Goal: Information Seeking & Learning: Learn about a topic

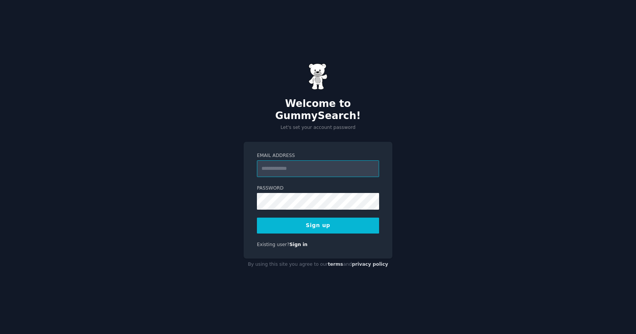
type input "**********"
click at [322, 223] on button "Sign up" at bounding box center [318, 226] width 122 height 16
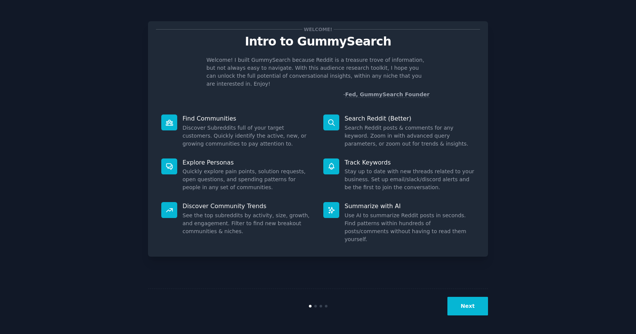
click at [472, 308] on button "Next" at bounding box center [467, 306] width 41 height 19
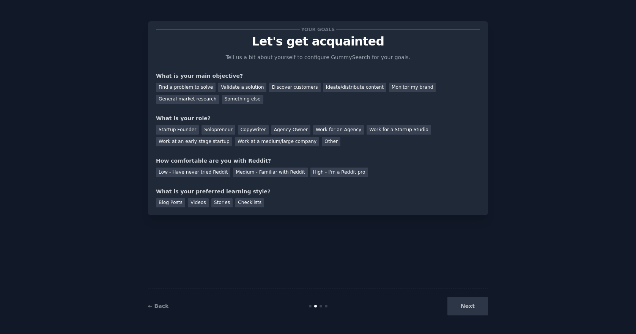
click at [472, 307] on div "Next" at bounding box center [431, 306] width 113 height 19
click at [199, 88] on div "Find a problem to solve" at bounding box center [186, 87] width 60 height 9
click at [298, 90] on div "Discover customers" at bounding box center [294, 87] width 51 height 9
click at [198, 87] on div "Find a problem to solve" at bounding box center [186, 87] width 60 height 9
click at [212, 132] on div "Solopreneur" at bounding box center [217, 129] width 33 height 9
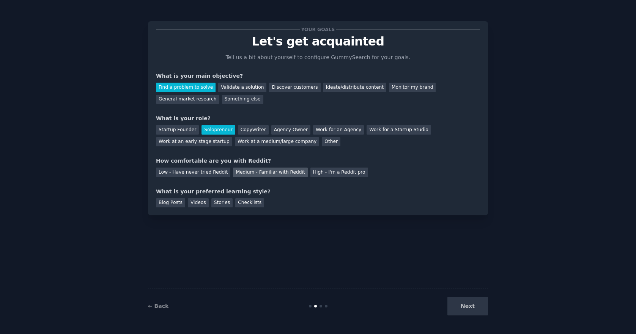
click at [250, 173] on div "Medium - Familiar with Reddit" at bounding box center [270, 172] width 74 height 9
click at [246, 203] on div "Checklists" at bounding box center [249, 202] width 29 height 9
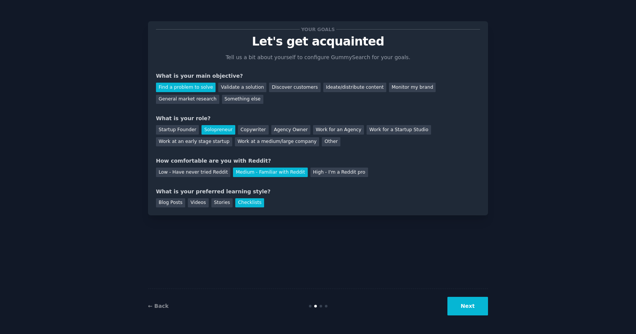
click at [463, 308] on button "Next" at bounding box center [467, 306] width 41 height 19
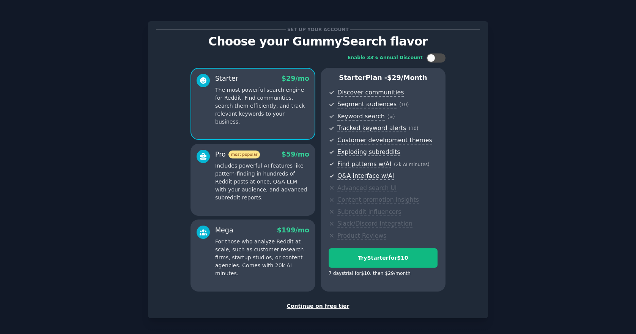
click at [330, 305] on div "Continue on free tier" at bounding box center [318, 306] width 324 height 8
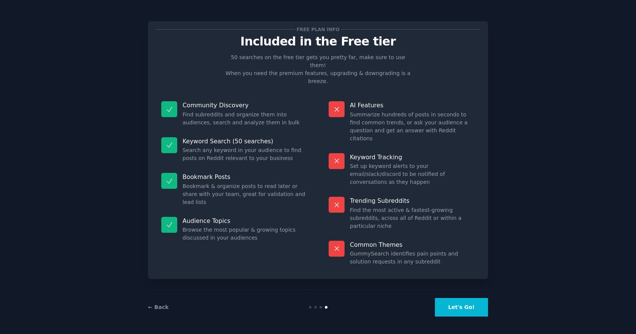
click at [456, 307] on button "Let's Go!" at bounding box center [461, 307] width 53 height 19
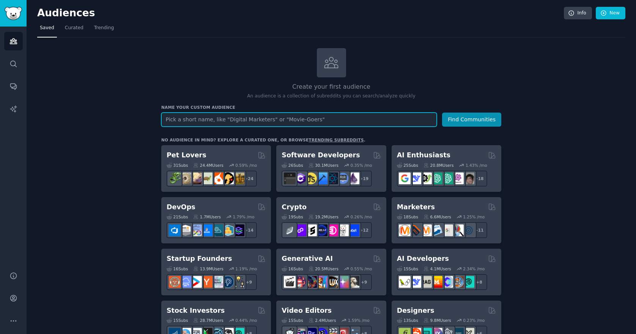
click at [223, 121] on input "text" at bounding box center [298, 120] width 275 height 14
paste input "site:[DOMAIN_NAME] "how do I" + [problem]"
drag, startPoint x: 271, startPoint y: 120, endPoint x: 146, endPoint y: 118, distance: 124.5
type input "bioinformatics"
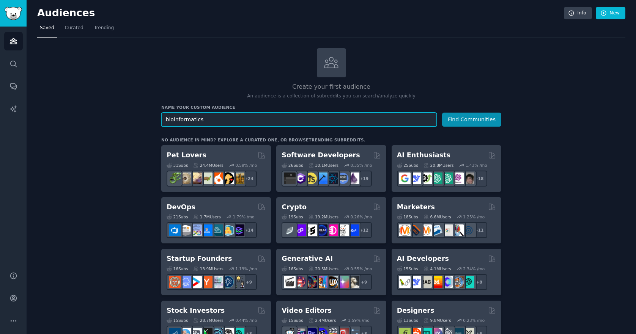
click at [472, 119] on button "Find Communities" at bounding box center [471, 120] width 59 height 14
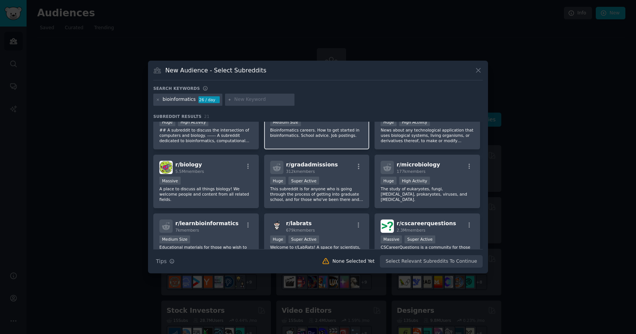
scroll to position [26, 0]
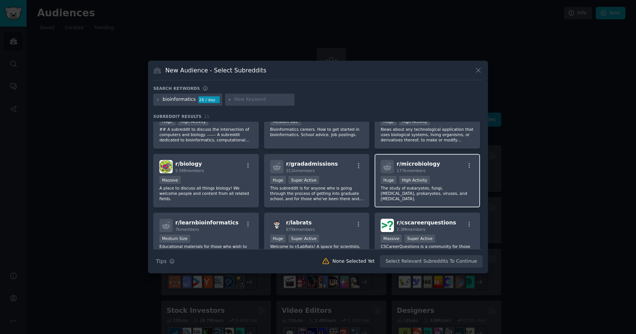
click at [417, 166] on span "r/ microbiology" at bounding box center [418, 164] width 43 height 6
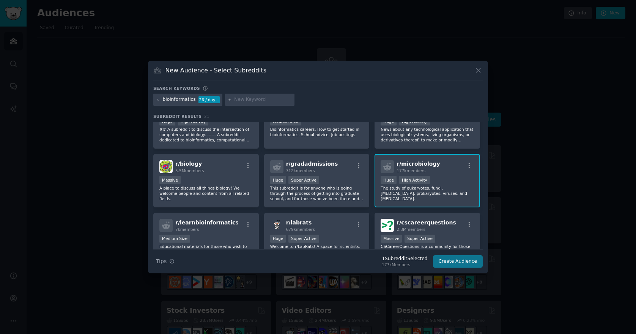
click at [445, 263] on button "Create Audience" at bounding box center [458, 261] width 50 height 13
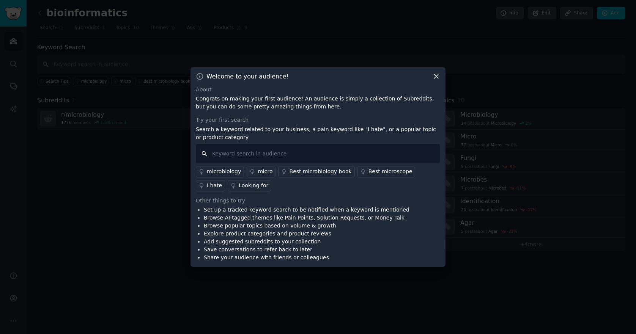
click at [280, 151] on input "text" at bounding box center [318, 153] width 244 height 19
click at [436, 78] on icon at bounding box center [436, 76] width 8 height 8
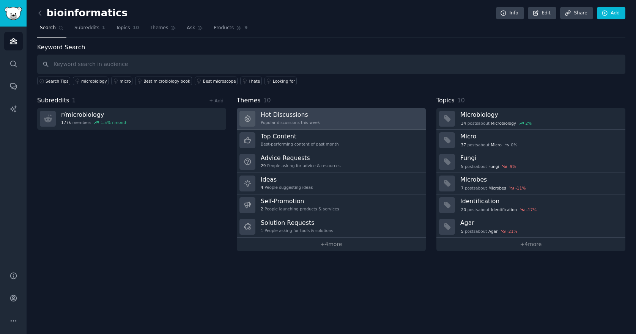
click at [333, 120] on link "Hot Discussions Popular discussions this week" at bounding box center [331, 119] width 189 height 22
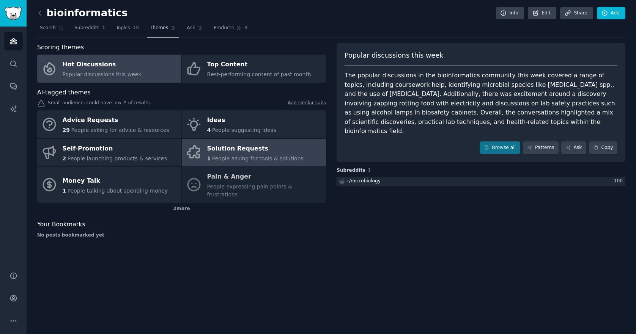
click at [252, 150] on div "Solution Requests" at bounding box center [255, 149] width 96 height 12
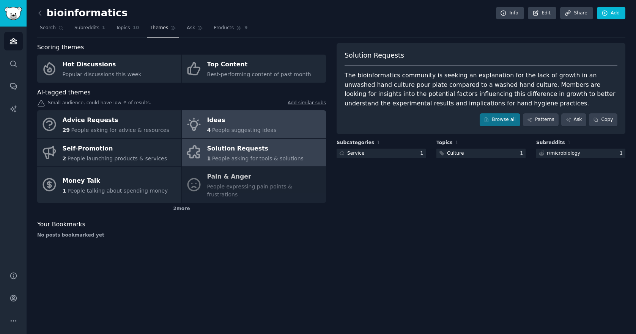
click at [252, 129] on span "People suggesting ideas" at bounding box center [244, 130] width 65 height 6
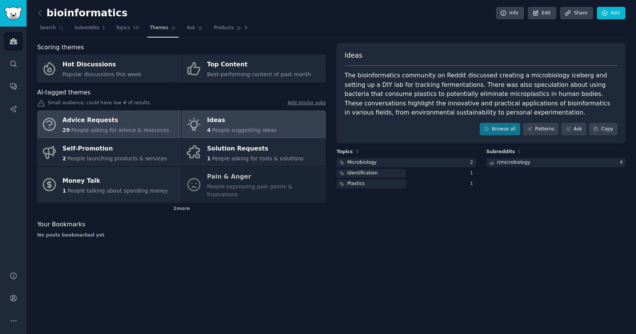
click at [134, 131] on span "People asking for advice & resources" at bounding box center [120, 130] width 98 height 6
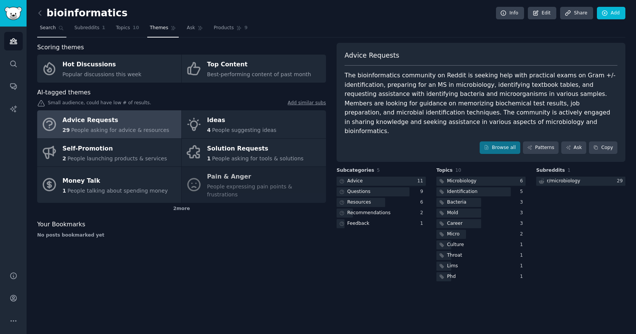
click at [46, 30] on span "Search" at bounding box center [48, 28] width 16 height 7
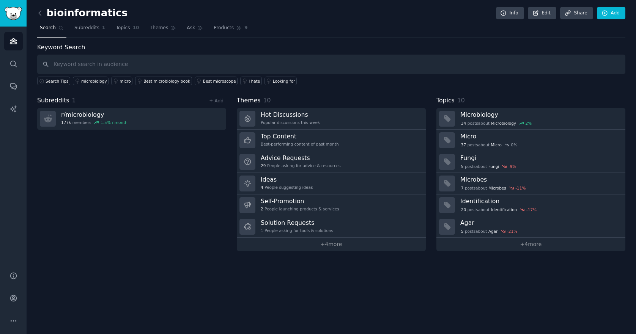
click at [90, 64] on input "text" at bounding box center [331, 64] width 588 height 19
type input "bioinformatics"
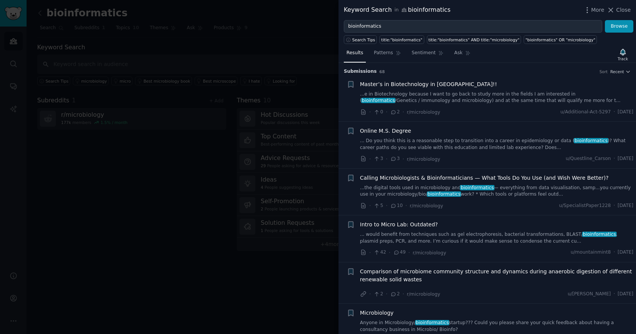
click at [420, 177] on span "Calling Microbiologists & Bioinformaticians — What Tools Do You Use (and Wish W…" at bounding box center [484, 178] width 249 height 8
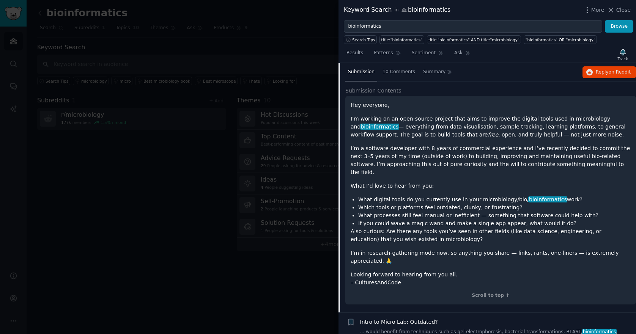
scroll to position [78, 0]
